Goal: Task Accomplishment & Management: Manage account settings

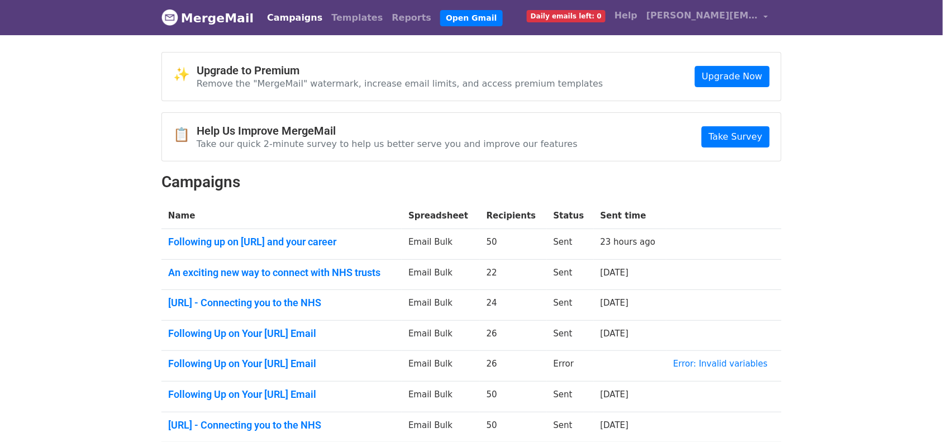
click at [285, 11] on link "Campaigns" at bounding box center [295, 18] width 64 height 22
click at [602, 21] on span "Daily emails left: 0" at bounding box center [566, 16] width 79 height 12
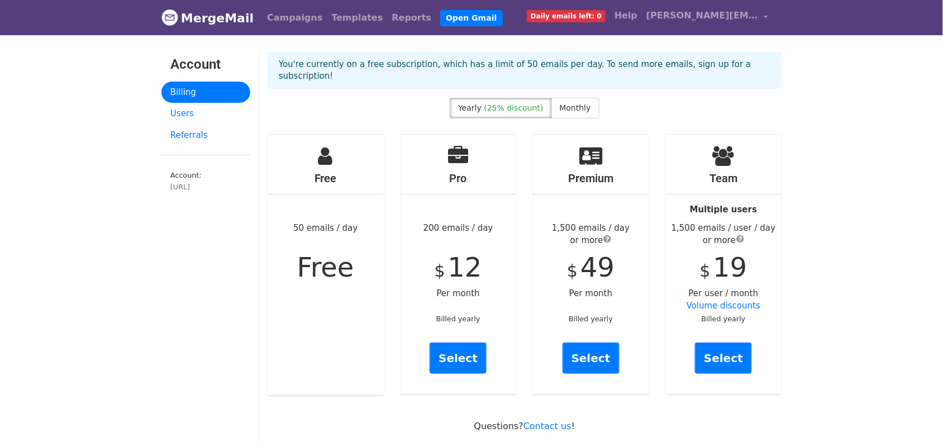
click at [330, 266] on span "Free" at bounding box center [325, 266] width 57 height 31
click at [209, 14] on link "MergeMail" at bounding box center [207, 17] width 92 height 23
